Goal: Information Seeking & Learning: Learn about a topic

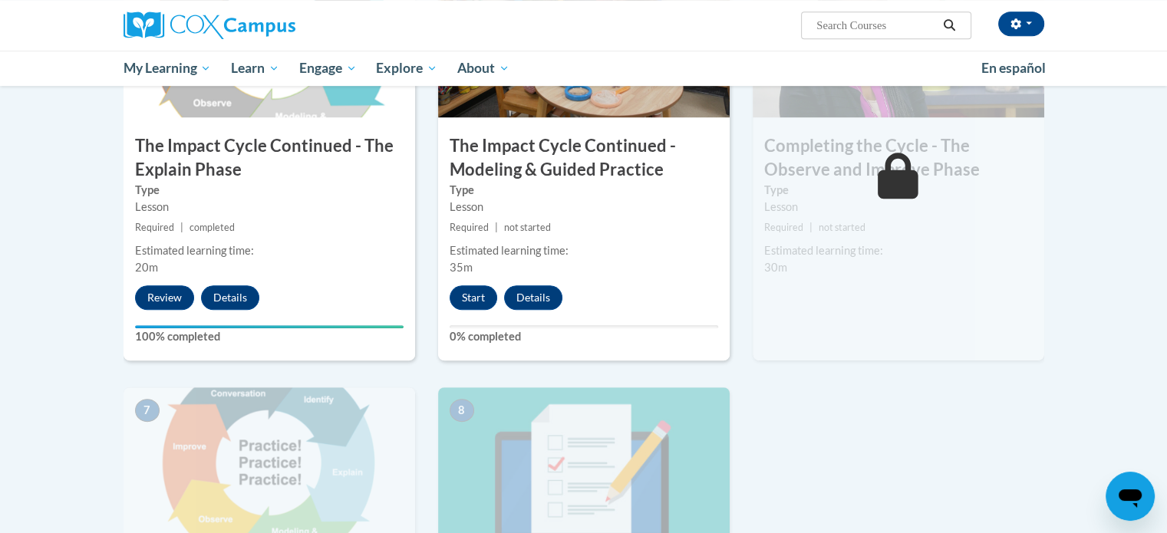
scroll to position [878, 0]
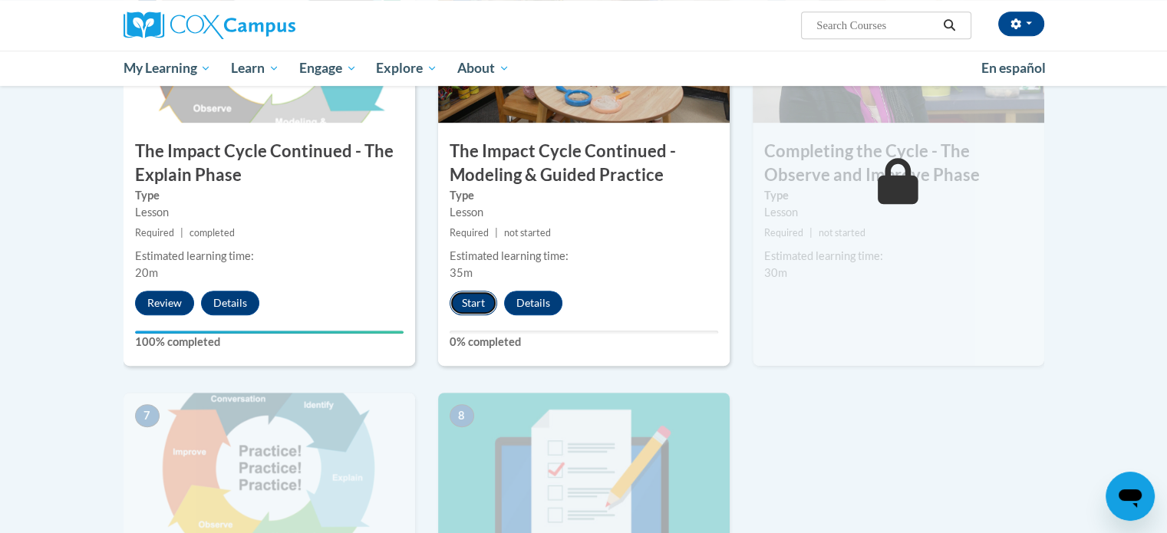
click at [480, 304] on button "Start" at bounding box center [474, 303] width 48 height 25
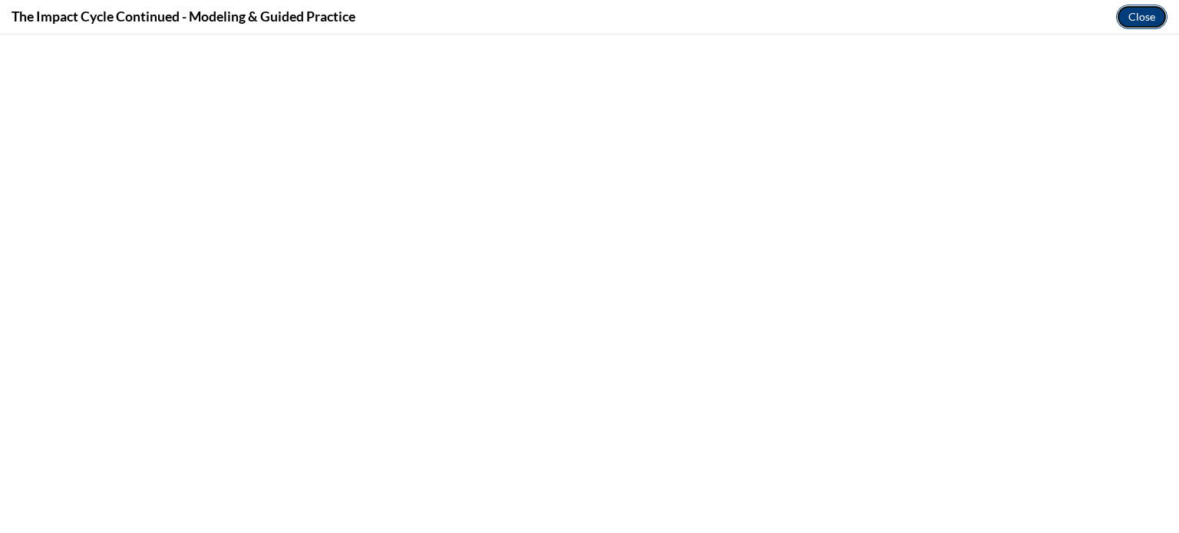
click at [1150, 15] on button "Close" at bounding box center [1141, 17] width 51 height 25
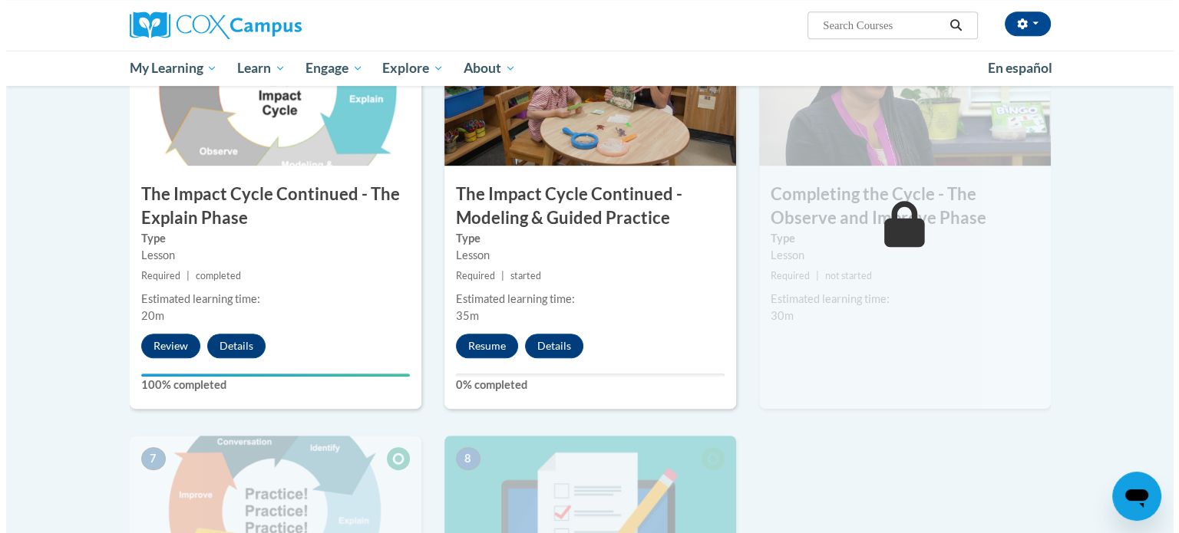
scroll to position [880, 0]
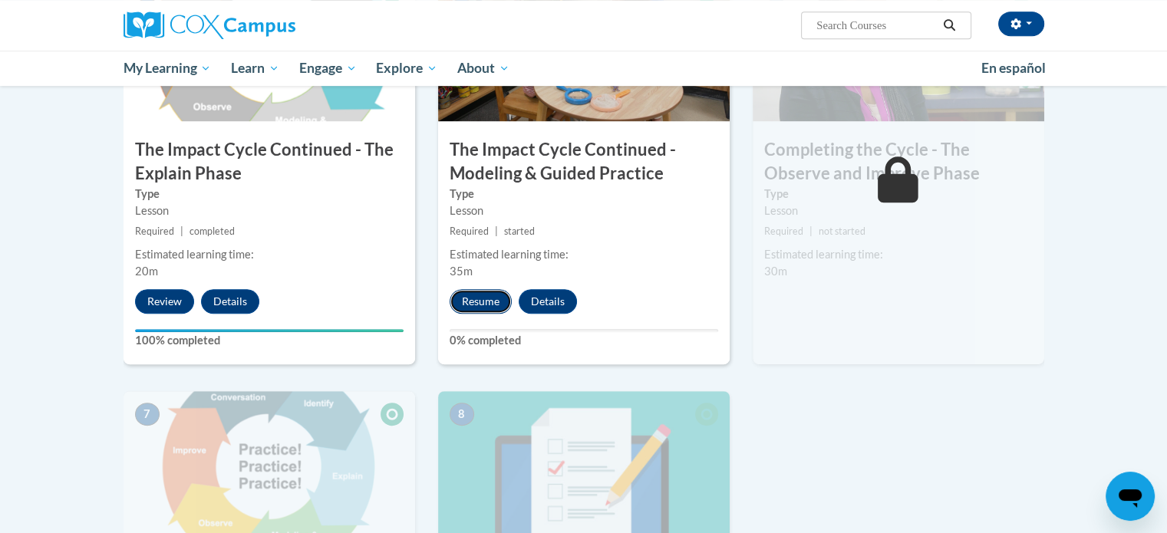
click at [485, 304] on button "Resume" at bounding box center [481, 301] width 62 height 25
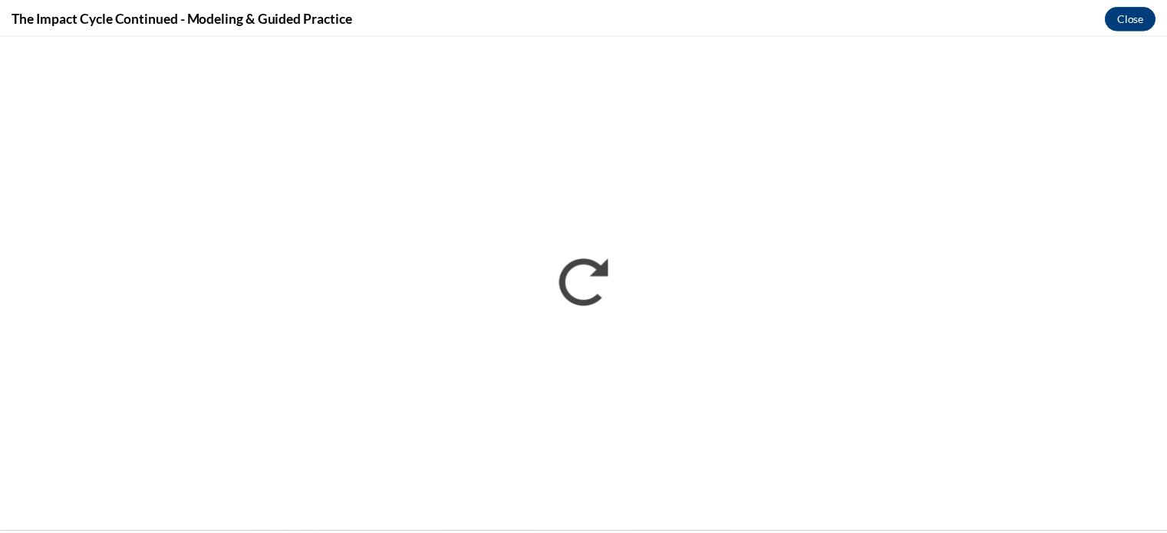
scroll to position [0, 0]
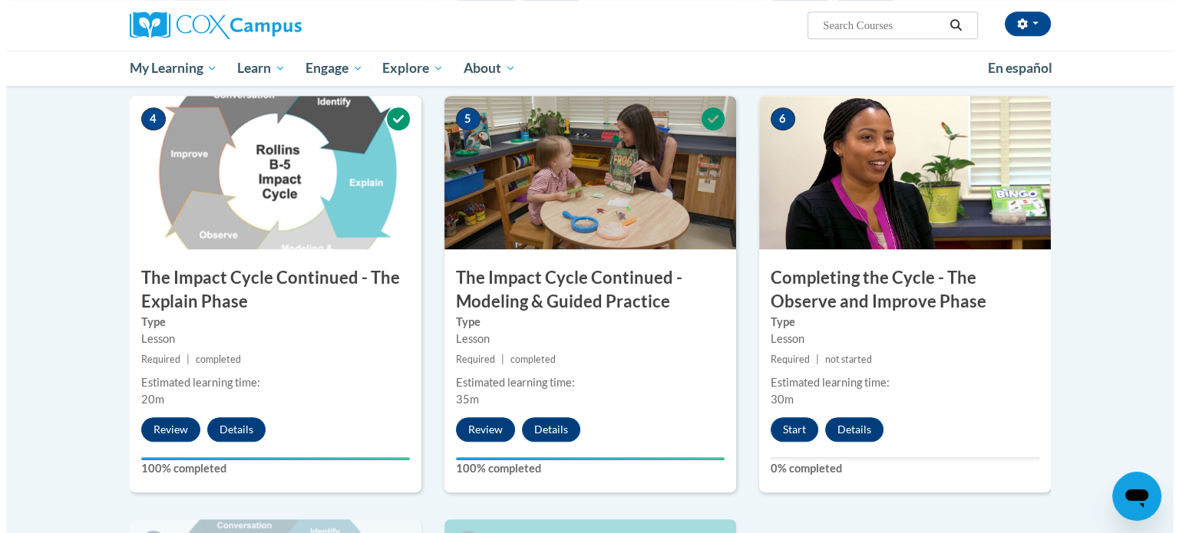
scroll to position [744, 0]
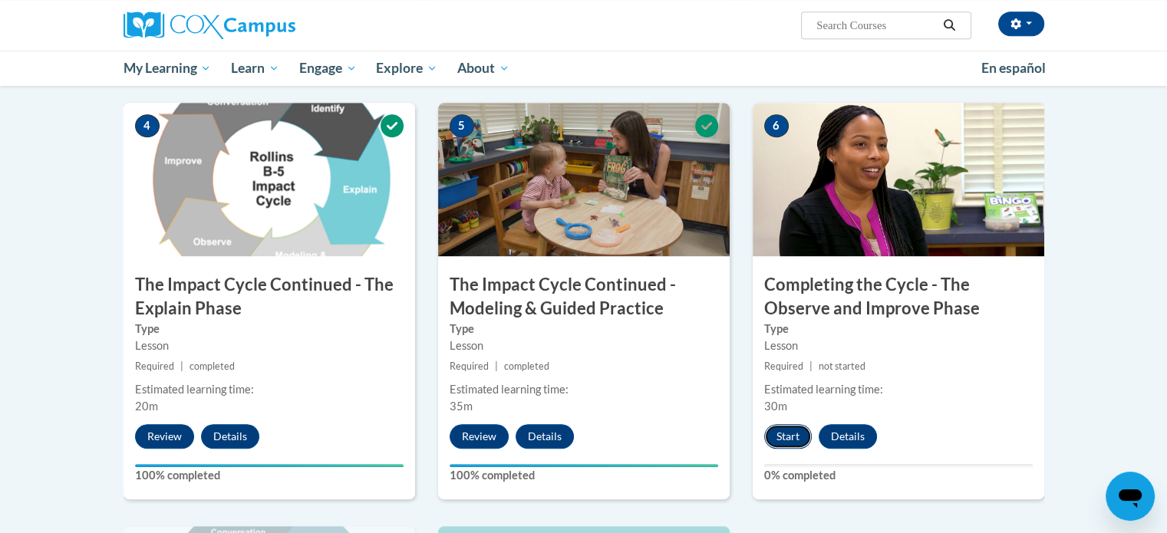
click at [782, 441] on button "Start" at bounding box center [788, 436] width 48 height 25
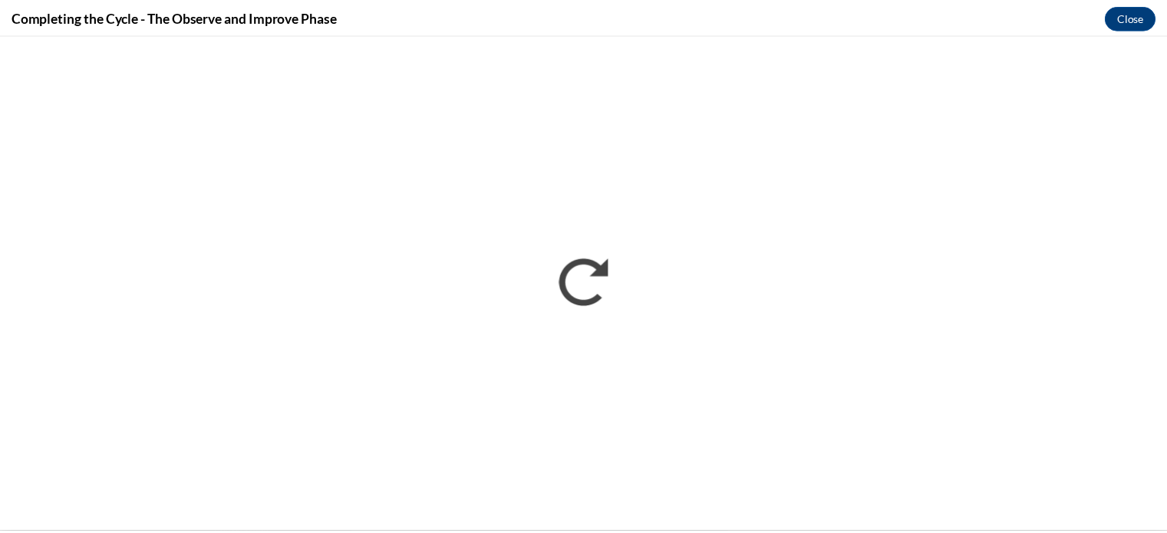
scroll to position [0, 0]
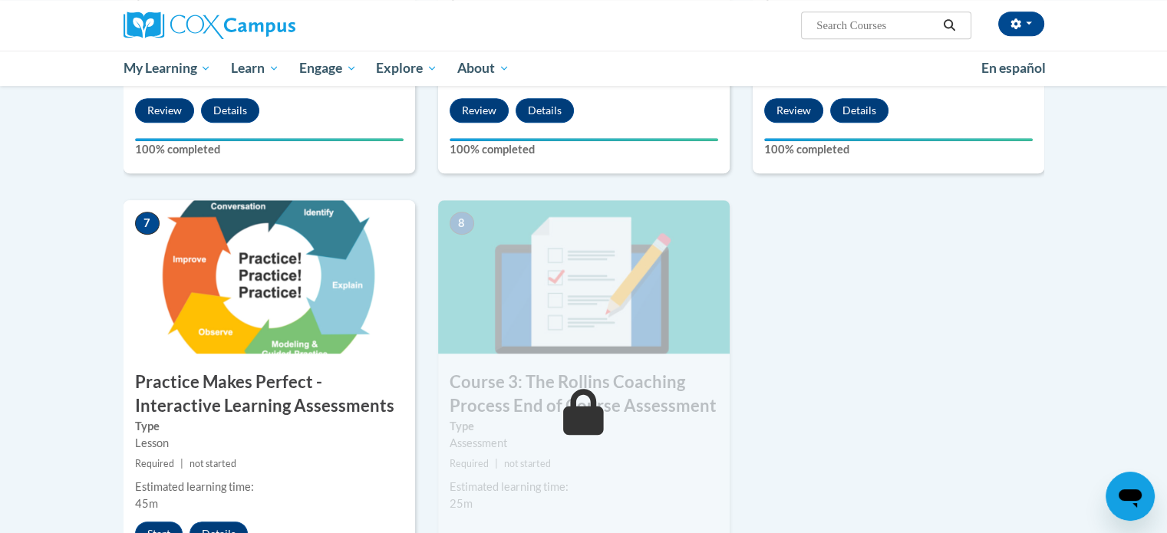
scroll to position [1144, 0]
